Goal: Task Accomplishment & Management: Complete application form

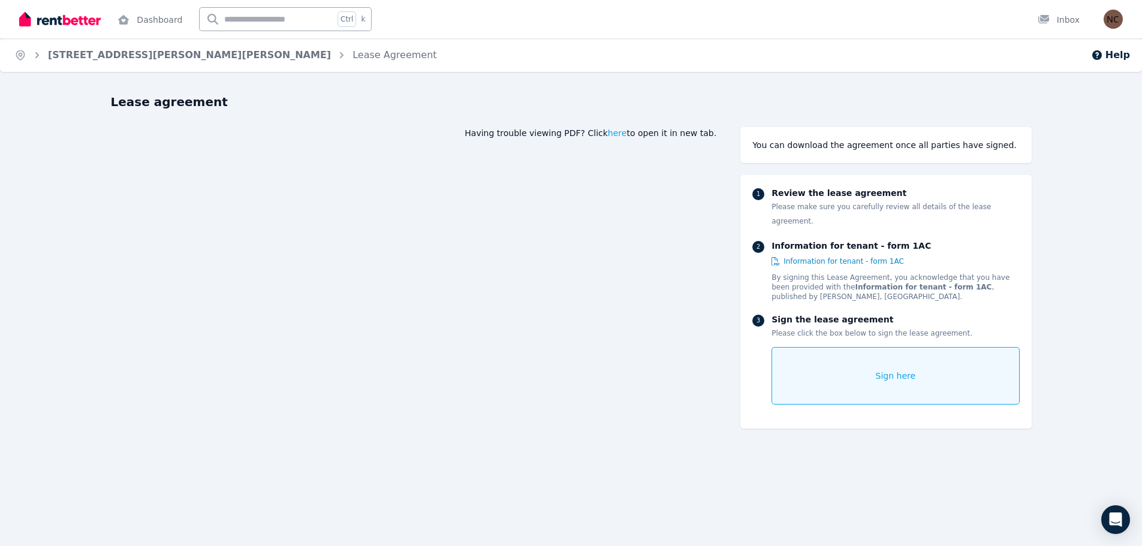
click at [900, 370] on span "Sign here" at bounding box center [896, 376] width 40 height 12
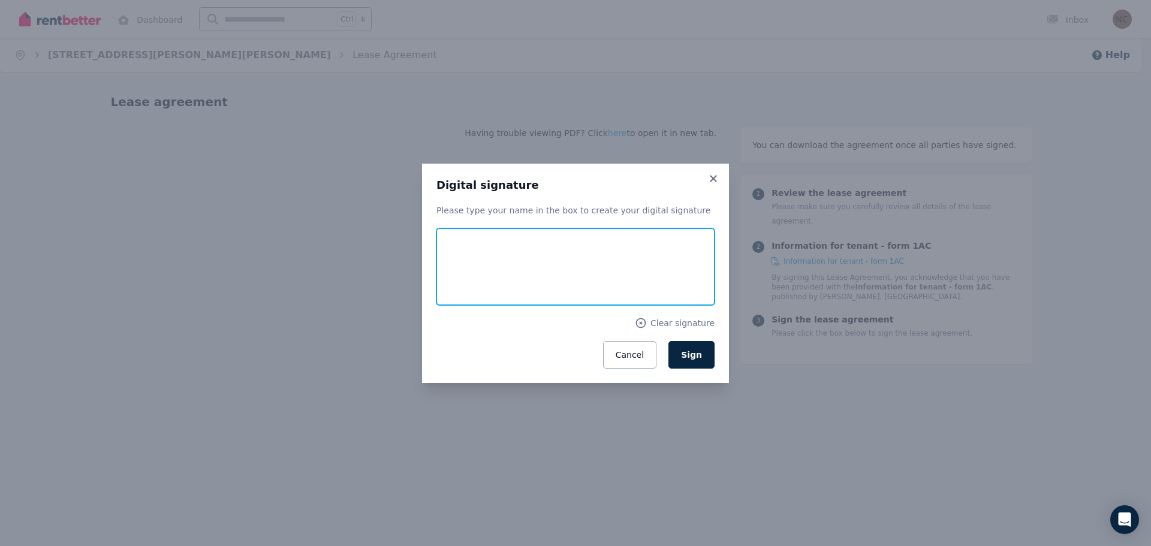
click at [508, 277] on input "text" at bounding box center [576, 266] width 278 height 77
type input "**********"
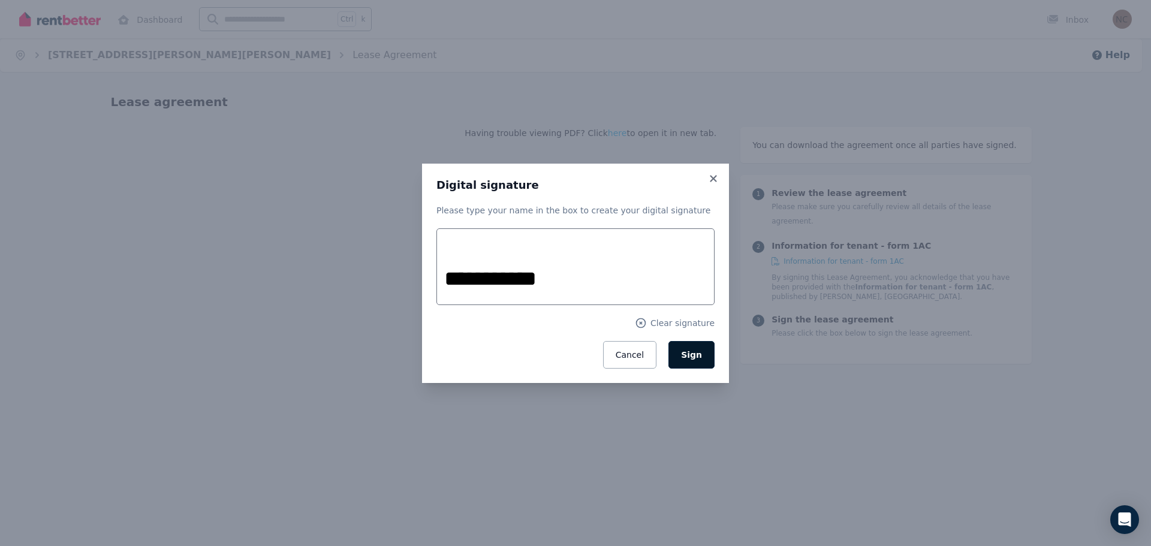
click at [697, 353] on span "Sign" at bounding box center [691, 355] width 21 height 10
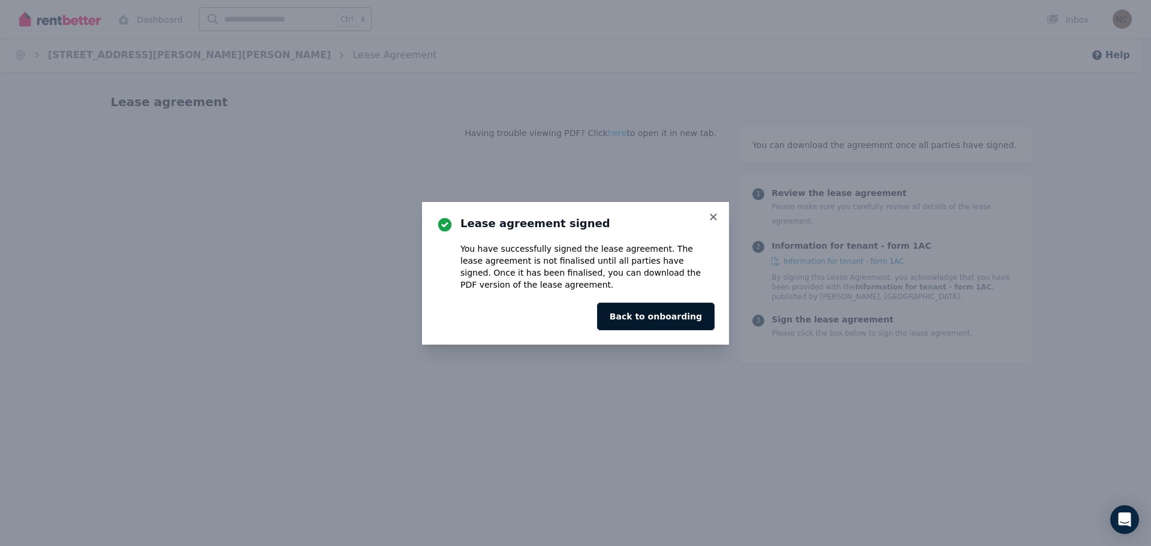
click at [675, 318] on button "Back to onboarding" at bounding box center [656, 317] width 118 height 28
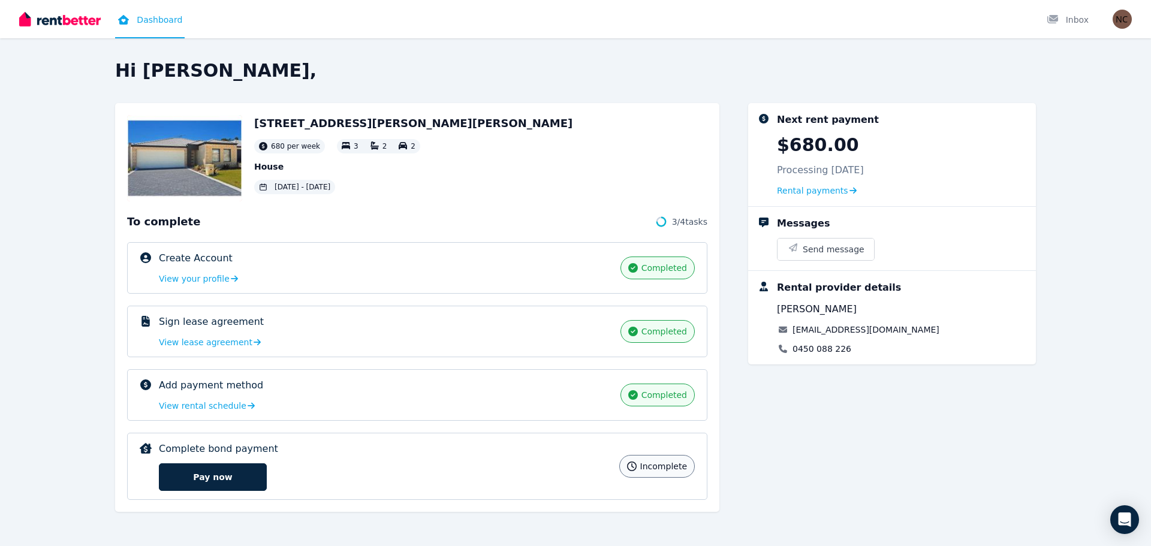
drag, startPoint x: 375, startPoint y: 0, endPoint x: 362, endPoint y: 73, distance: 73.7
click at [362, 73] on h2 "Hi [PERSON_NAME]," at bounding box center [575, 71] width 921 height 22
